Goal: Find specific page/section: Find specific page/section

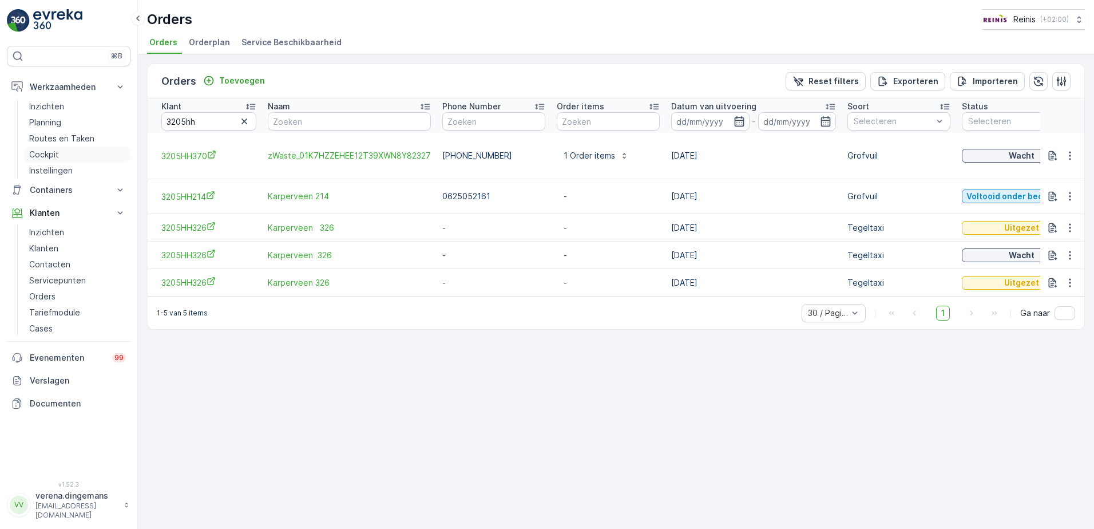
click at [49, 158] on p "Cockpit" at bounding box center [44, 154] width 30 height 11
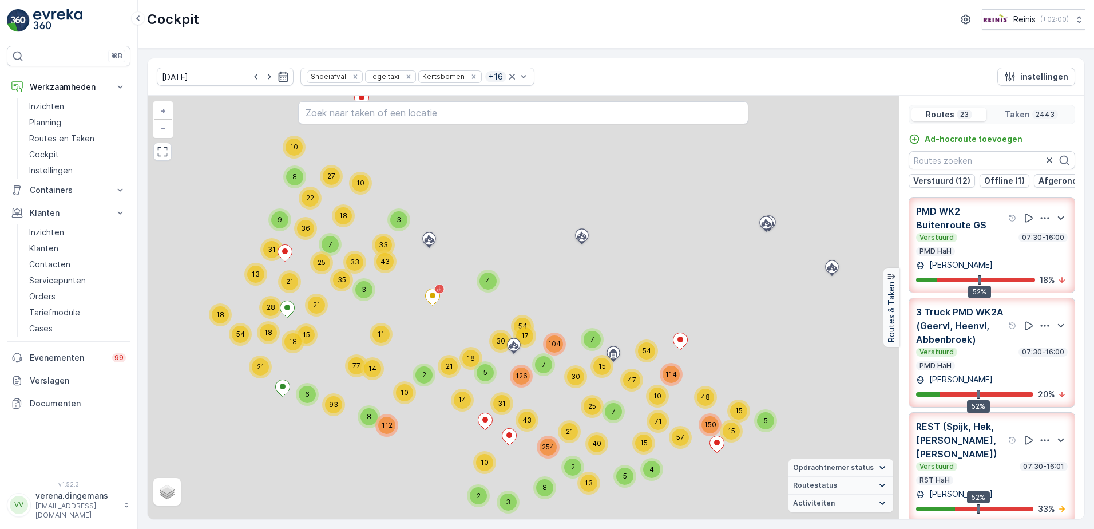
click at [465, 117] on input "text" at bounding box center [523, 112] width 451 height 23
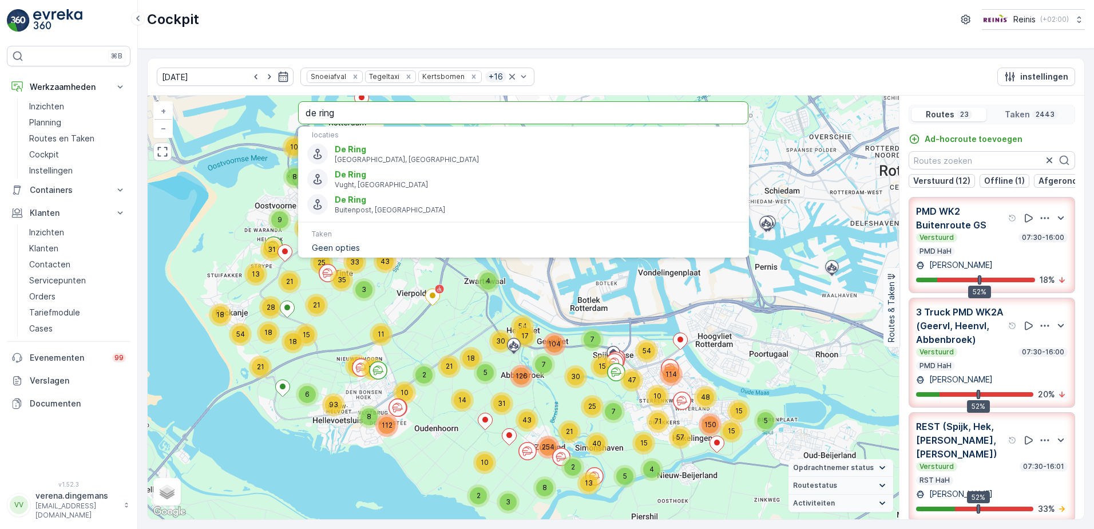
click at [460, 108] on input "de ring" at bounding box center [523, 112] width 451 height 23
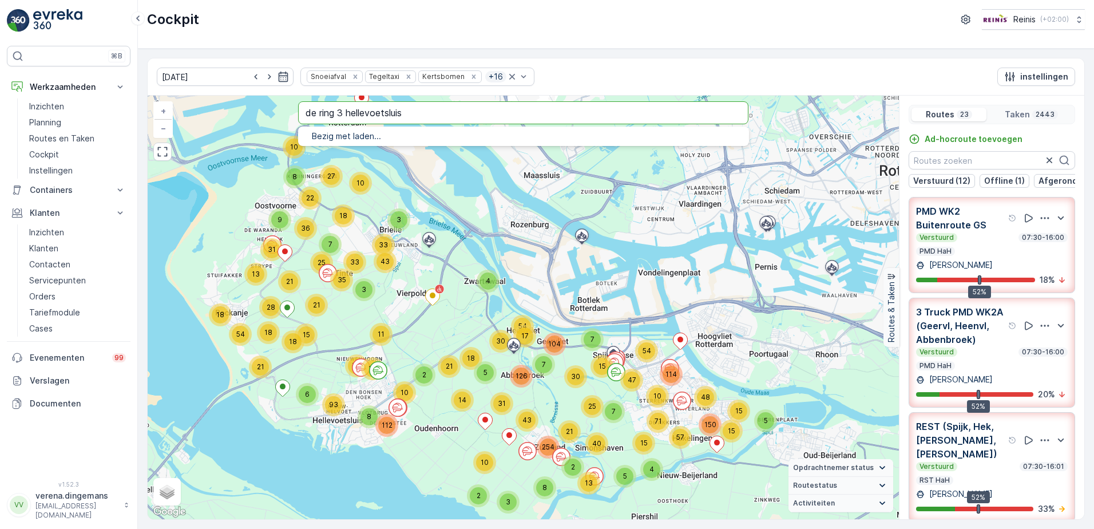
type input "de ring 3 hellevoetsluis"
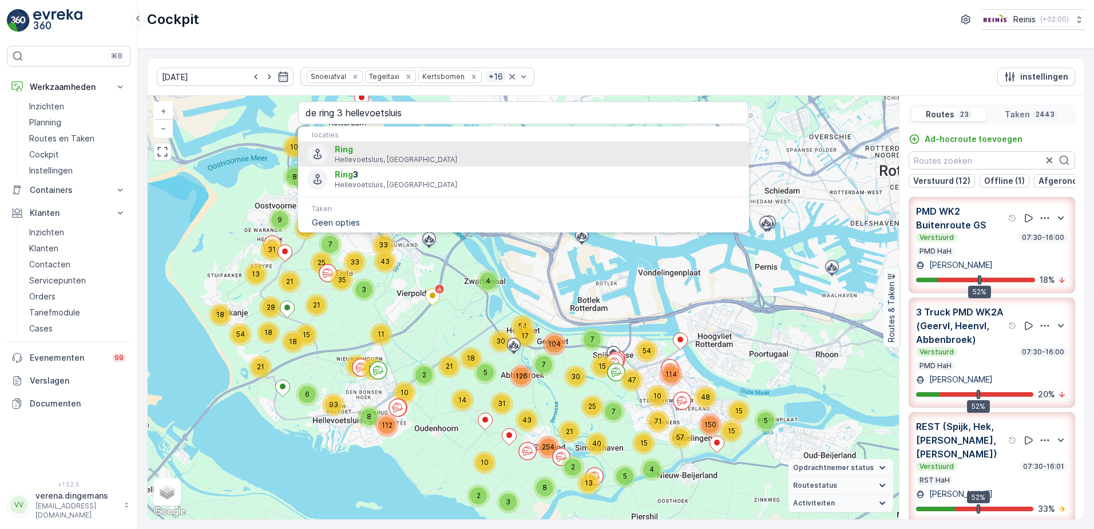
click at [335, 161] on p "Hellevoetsluis, [GEOGRAPHIC_DATA]" at bounding box center [537, 159] width 405 height 9
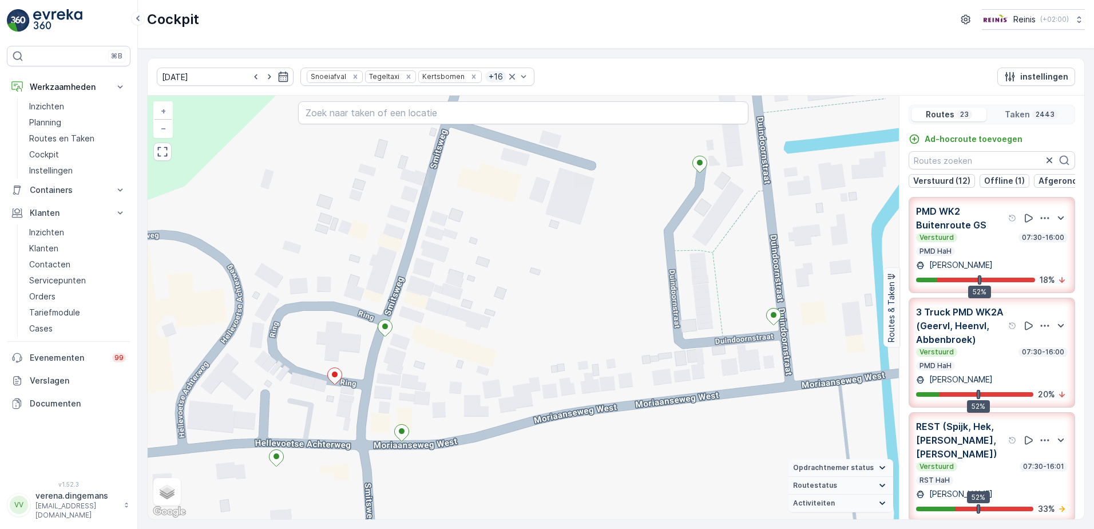
drag, startPoint x: 363, startPoint y: 403, endPoint x: 406, endPoint y: 389, distance: 46.0
click at [406, 389] on div "2 2 2 2 2 2 2 2 2 2 2 2 2 2 2 2 3 2 2 4 4 2 2 2 2 2 2 2 5 2 2 2 2 2 2 2 2 2 2 2…" at bounding box center [523, 308] width 751 height 424
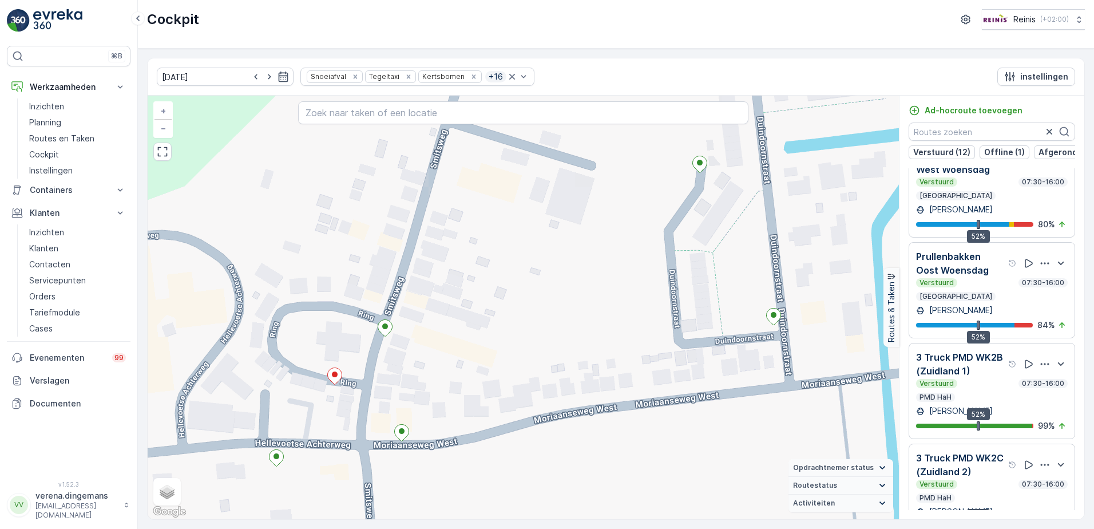
scroll to position [1643, 0]
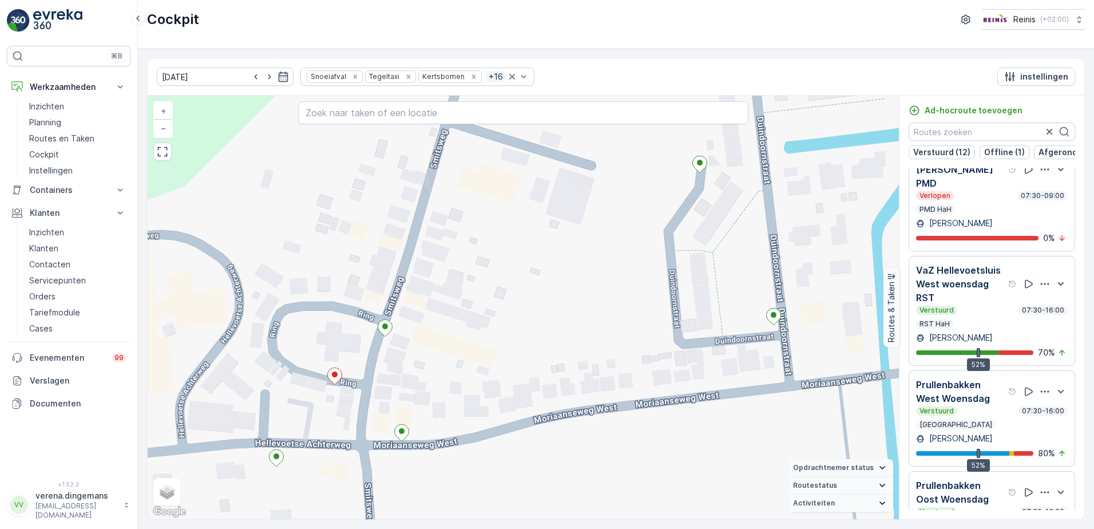
click at [976, 306] on div "Verstuurd 07:30-16:00" at bounding box center [992, 310] width 152 height 9
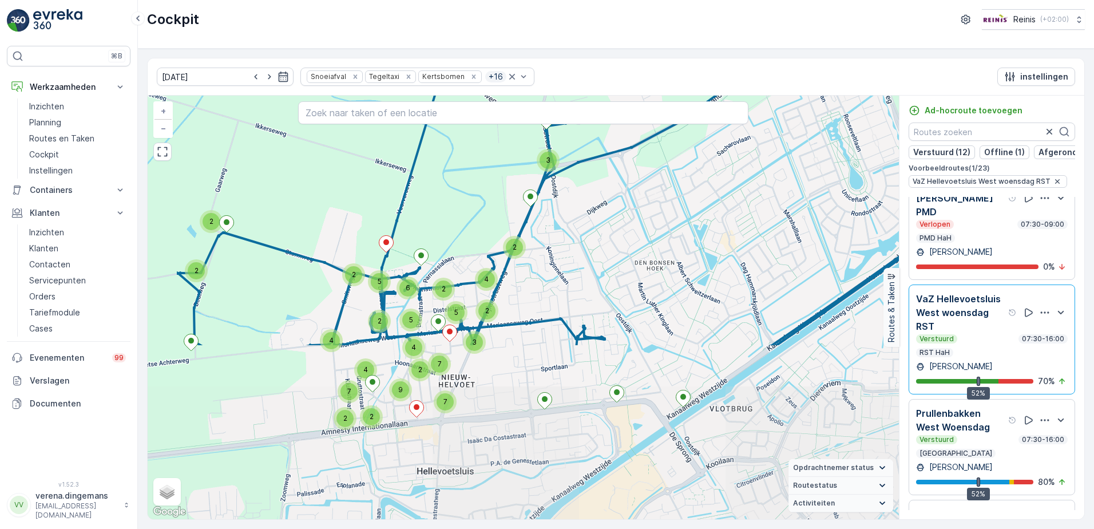
drag, startPoint x: 357, startPoint y: 467, endPoint x: 460, endPoint y: 251, distance: 239.4
click at [461, 251] on div "3 2 2 2 3 2 4 2 5 2 2 5 5 6 4 2 4 7 7 4 7 2 2 9 + − Satelliet stappenplan Terre…" at bounding box center [523, 308] width 751 height 424
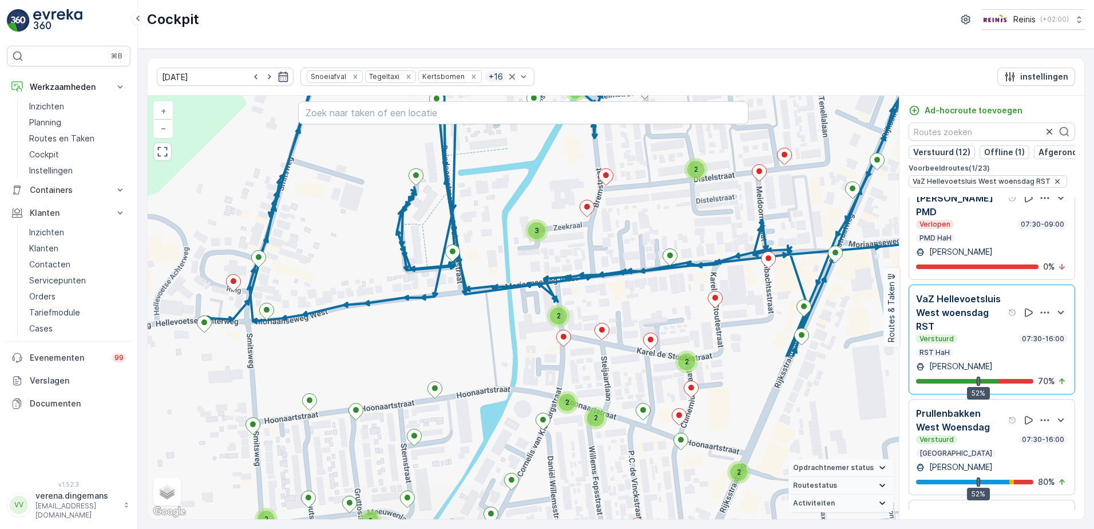
drag, startPoint x: 374, startPoint y: 403, endPoint x: 505, endPoint y: 199, distance: 242.9
click at [505, 199] on div "2 2 3 2 3 2 2 2 2 2 2 2 2 + − Satelliet stappenplan Terrein Hybride Leaflet Sne…" at bounding box center [523, 308] width 751 height 424
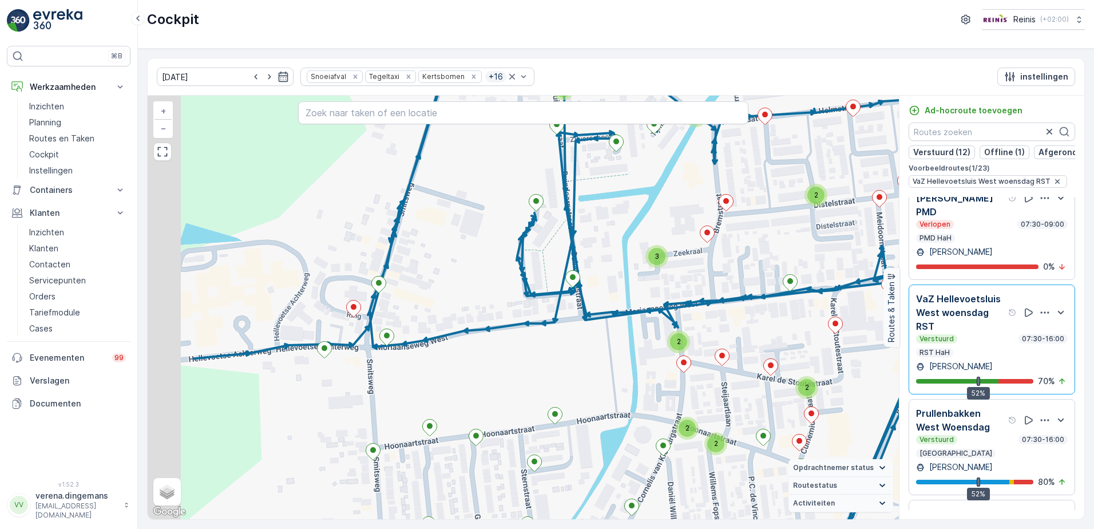
drag, startPoint x: 284, startPoint y: 270, endPoint x: 406, endPoint y: 295, distance: 124.6
click at [406, 295] on div "2 2 3 2 3 2 2 2 2 2 2 2 2 + − Satelliet stappenplan Terrein Hybride Leaflet Sne…" at bounding box center [523, 308] width 751 height 424
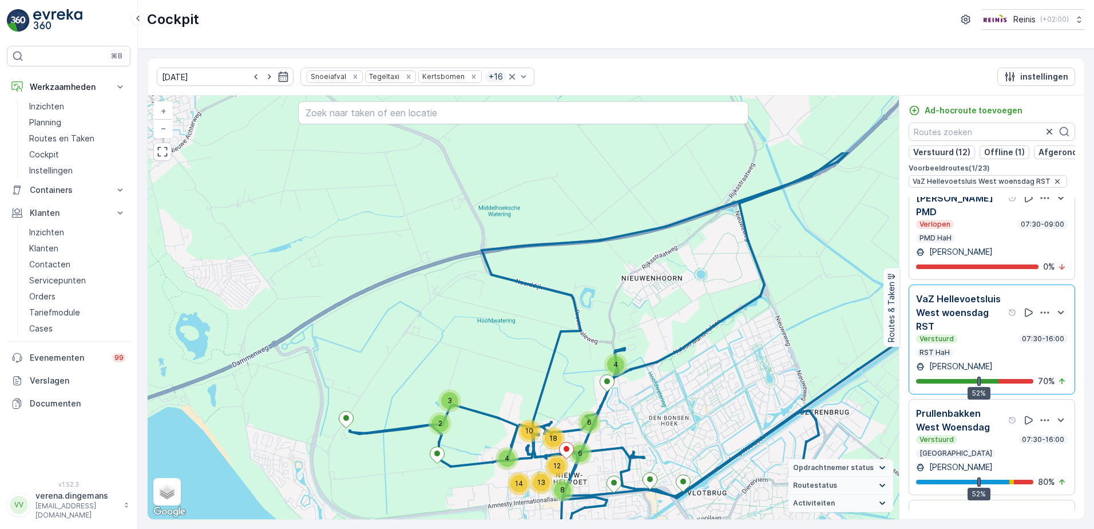
drag, startPoint x: 715, startPoint y: 359, endPoint x: 675, endPoint y: 458, distance: 107.6
click at [675, 458] on div "4 2 3 6 6 10 18 4 14 8 12 13 + − Satelliet stappenplan Terrein Hybride Leaflet …" at bounding box center [523, 308] width 751 height 424
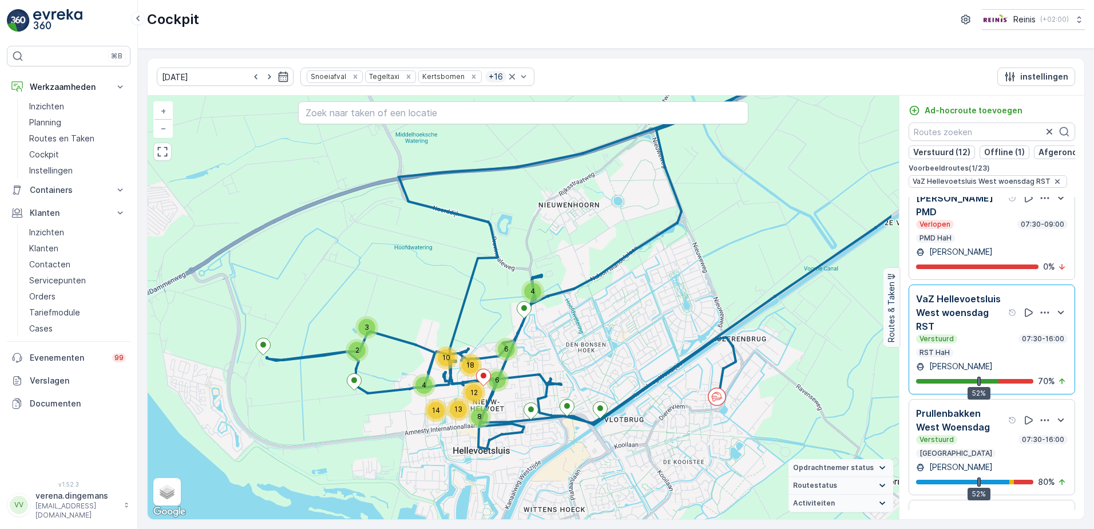
drag, startPoint x: 694, startPoint y: 440, endPoint x: 604, endPoint y: 359, distance: 120.4
click at [604, 359] on div "4 2 3 6 6 10 18 4 14 8 12 13 + − Satelliet stappenplan Terrein Hybride Leaflet …" at bounding box center [523, 308] width 751 height 424
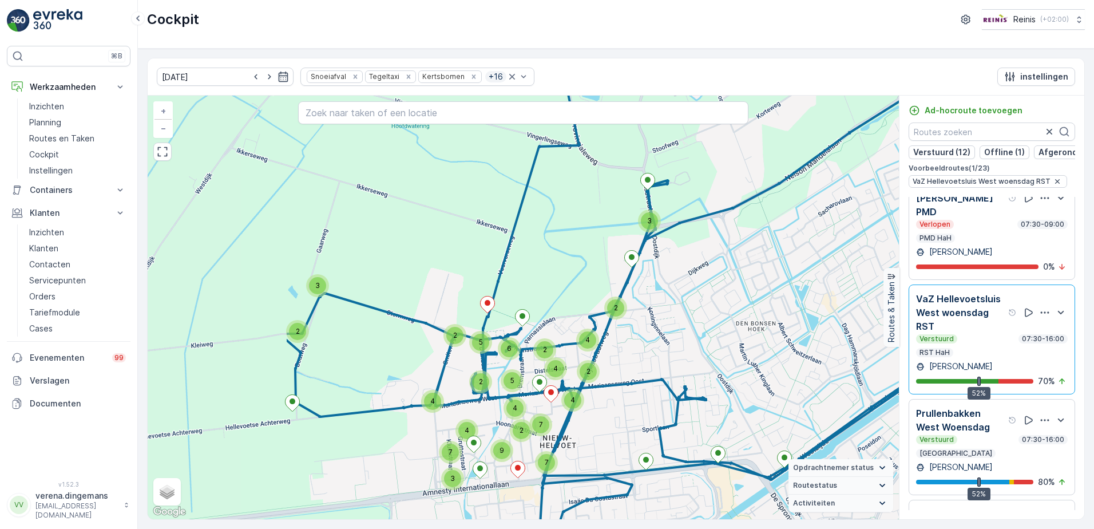
drag, startPoint x: 357, startPoint y: 424, endPoint x: 603, endPoint y: 391, distance: 247.6
click at [575, 395] on span "4" at bounding box center [573, 399] width 5 height 9
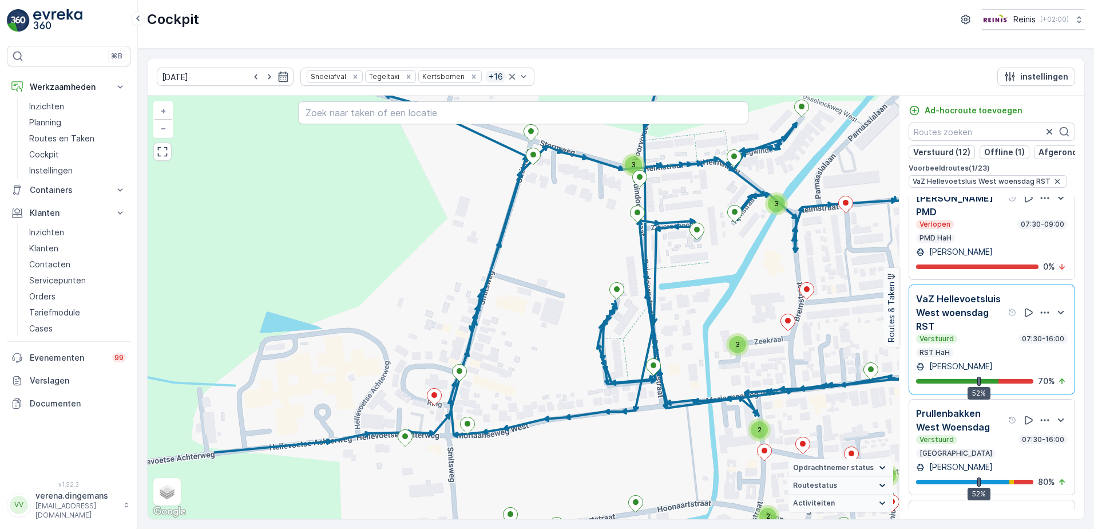
drag, startPoint x: 327, startPoint y: 391, endPoint x: 469, endPoint y: 406, distance: 142.1
click at [469, 406] on div "3 3 2 3 2 2 2 2 2 2 2 2 + − Satelliet stappenplan Terrein Hybride Leaflet Snelt…" at bounding box center [523, 308] width 751 height 424
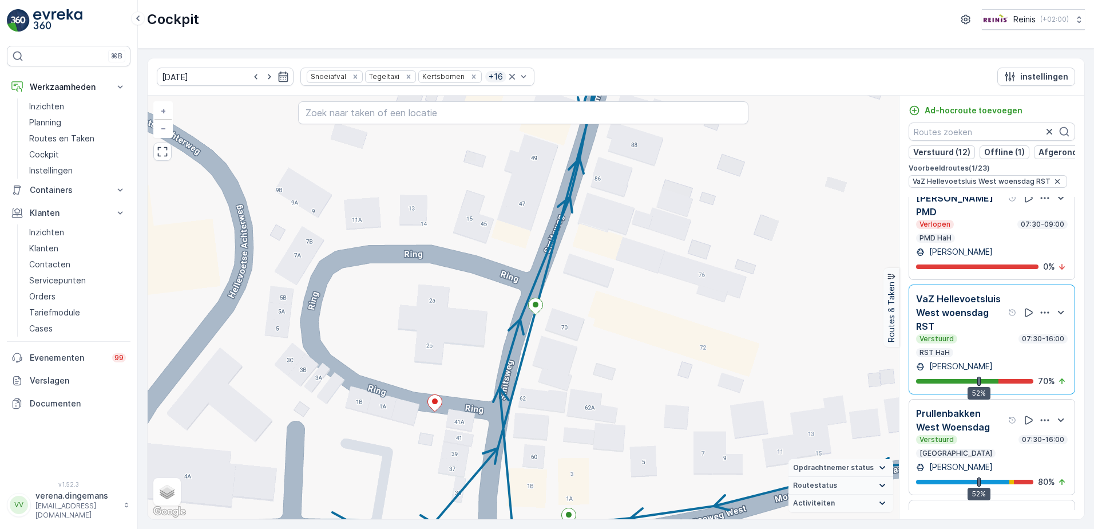
drag, startPoint x: 422, startPoint y: 394, endPoint x: 525, endPoint y: 401, distance: 103.9
click at [525, 401] on div "+ − Satelliet stappenplan Terrein Hybride Leaflet Sneltoetsen Kaartgegevens Kaa…" at bounding box center [523, 308] width 751 height 424
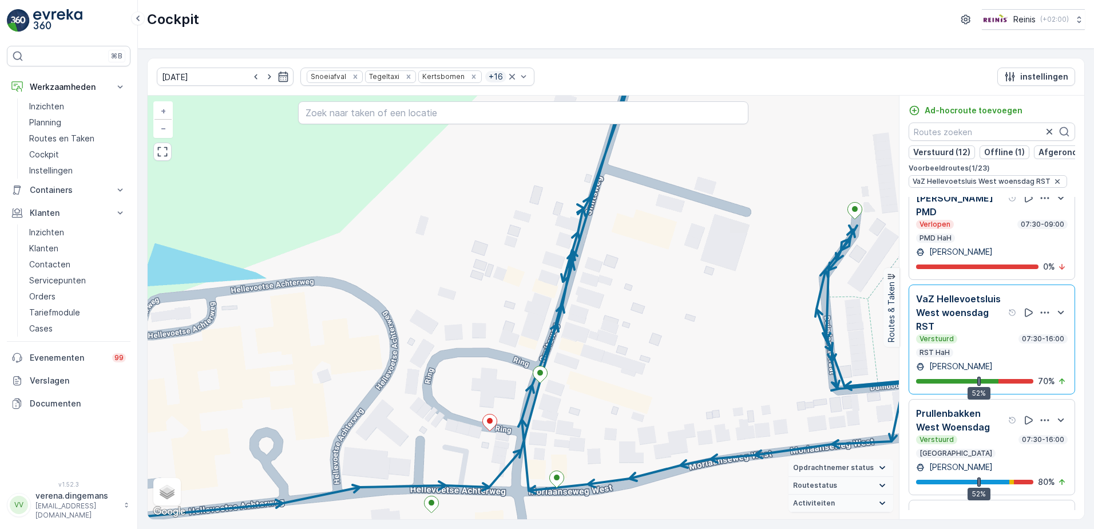
drag, startPoint x: 489, startPoint y: 387, endPoint x: 502, endPoint y: 414, distance: 29.2
click at [502, 414] on div "+ − Satelliet stappenplan Terrein Hybride Leaflet Sneltoetsen Kaartgegevens Kaa…" at bounding box center [523, 308] width 751 height 424
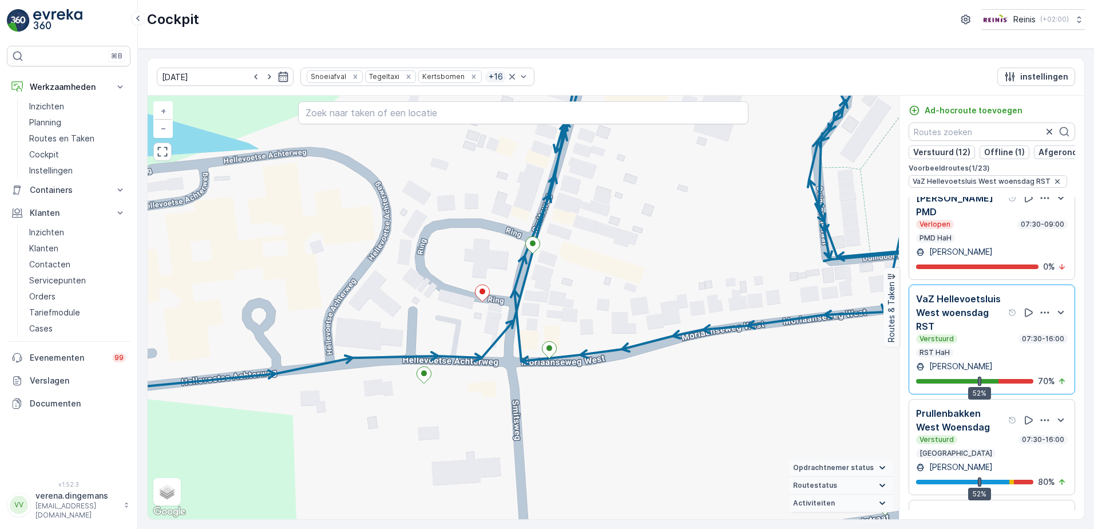
drag, startPoint x: 605, startPoint y: 414, endPoint x: 599, endPoint y: 287, distance: 127.2
click at [599, 287] on div "+ − Satelliet stappenplan Terrein Hybride Leaflet Sneltoetsen Kaartgegevens Kaa…" at bounding box center [523, 308] width 751 height 424
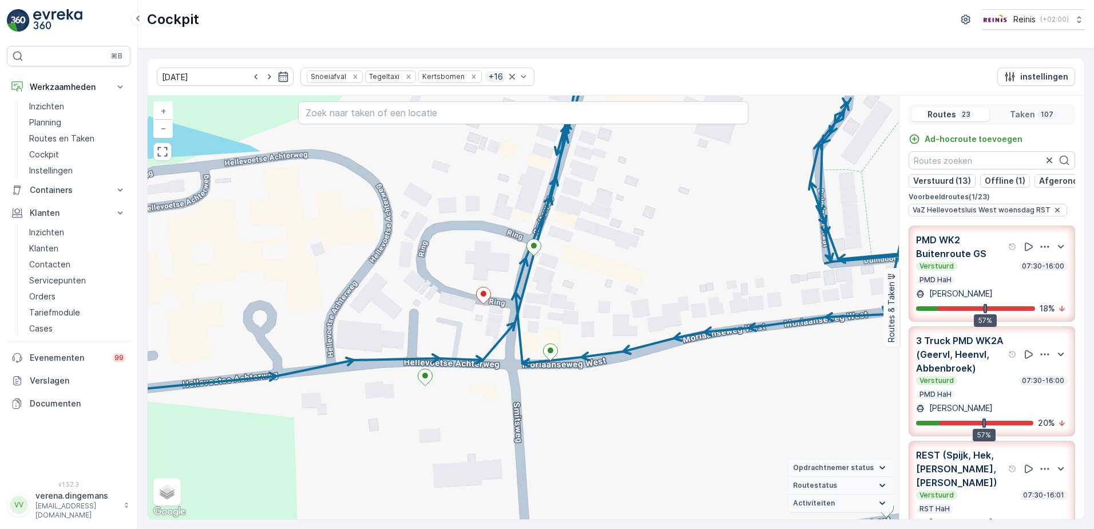
scroll to position [1643, 0]
